Goal: Find specific page/section: Find specific page/section

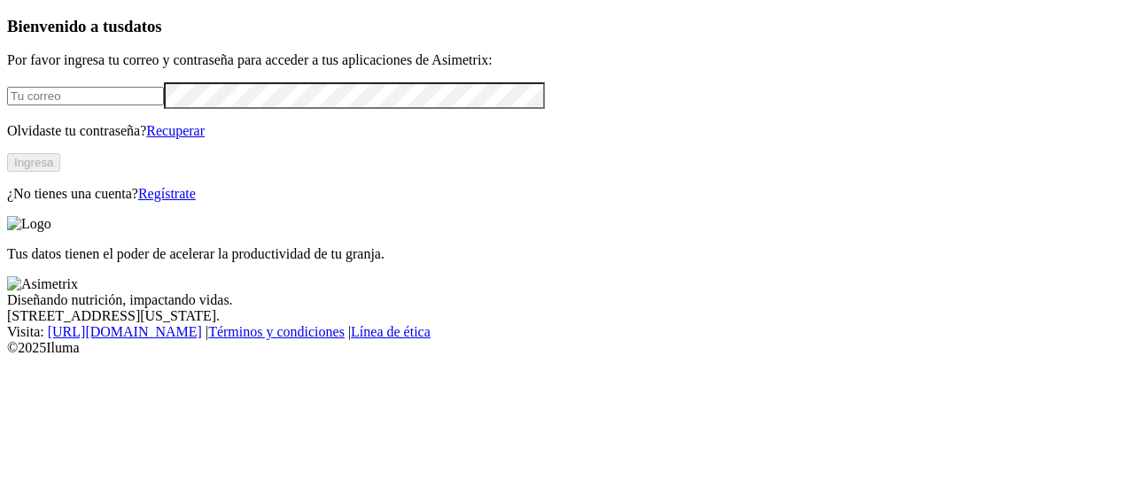
type input "[EMAIL_ADDRESS][PERSON_NAME][DOMAIN_NAME]"
click at [60, 172] on button "Ingresa" at bounding box center [33, 162] width 53 height 19
